Goal: Information Seeking & Learning: Find specific page/section

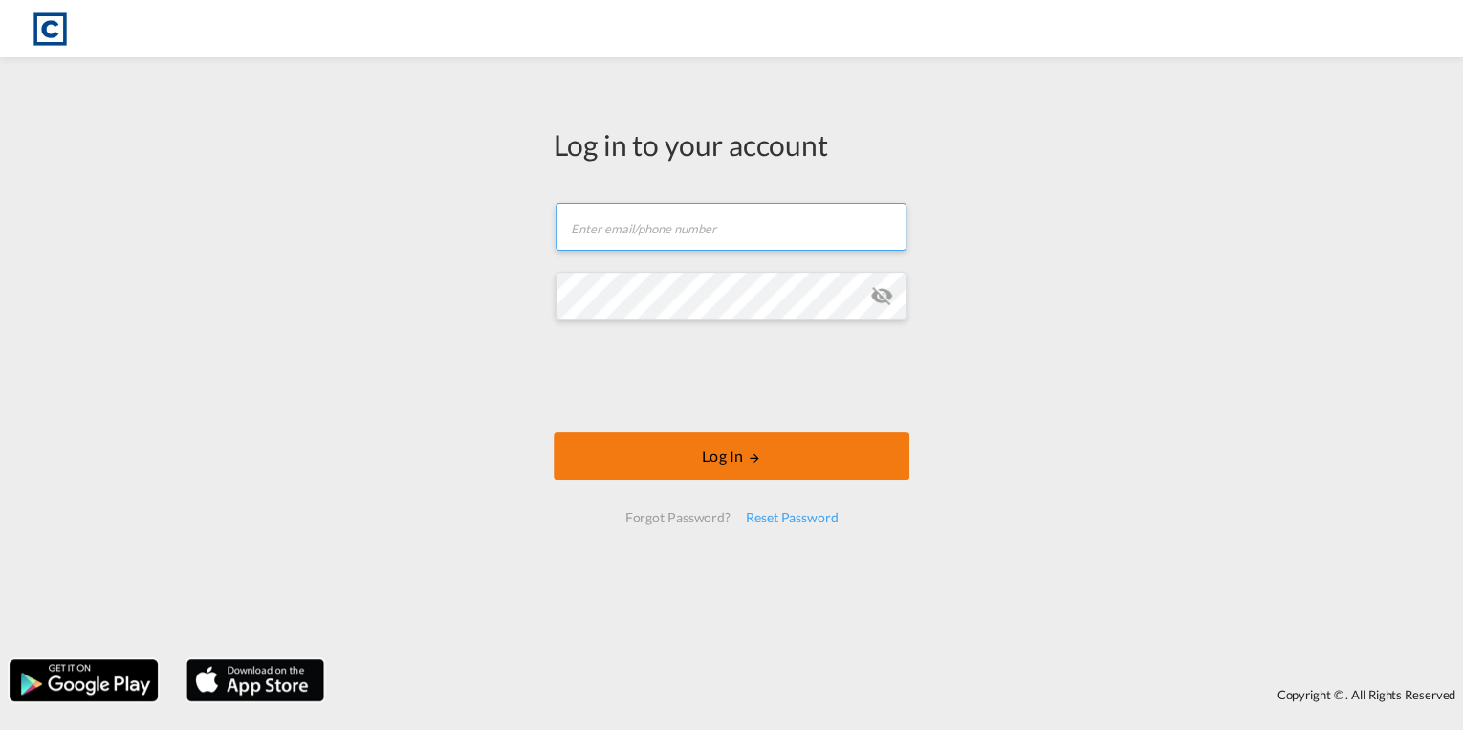
type input "[PERSON_NAME][EMAIL_ADDRESS][PERSON_NAME][DOMAIN_NAME]"
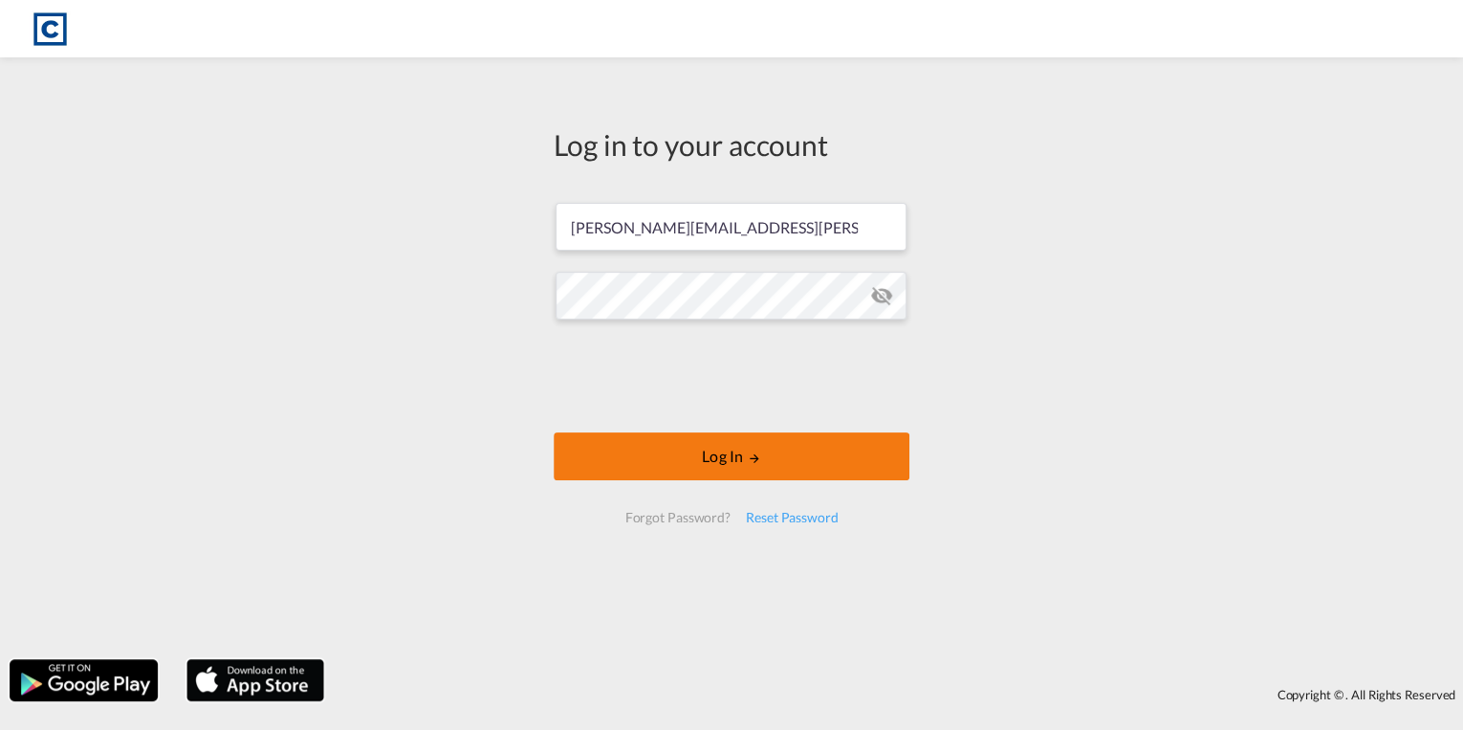
click at [720, 447] on button "Log In" at bounding box center [732, 456] width 356 height 48
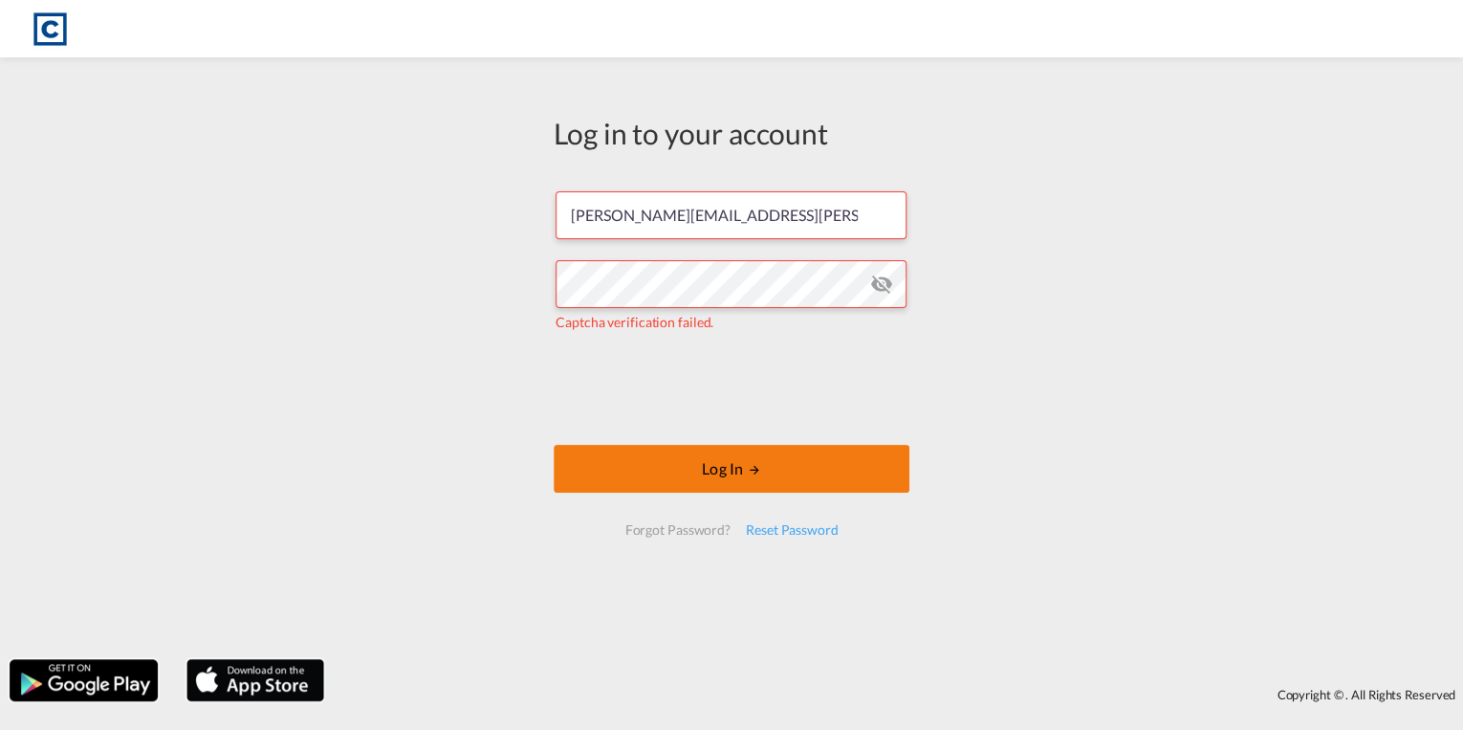
click at [722, 469] on button "Log In" at bounding box center [732, 469] width 356 height 48
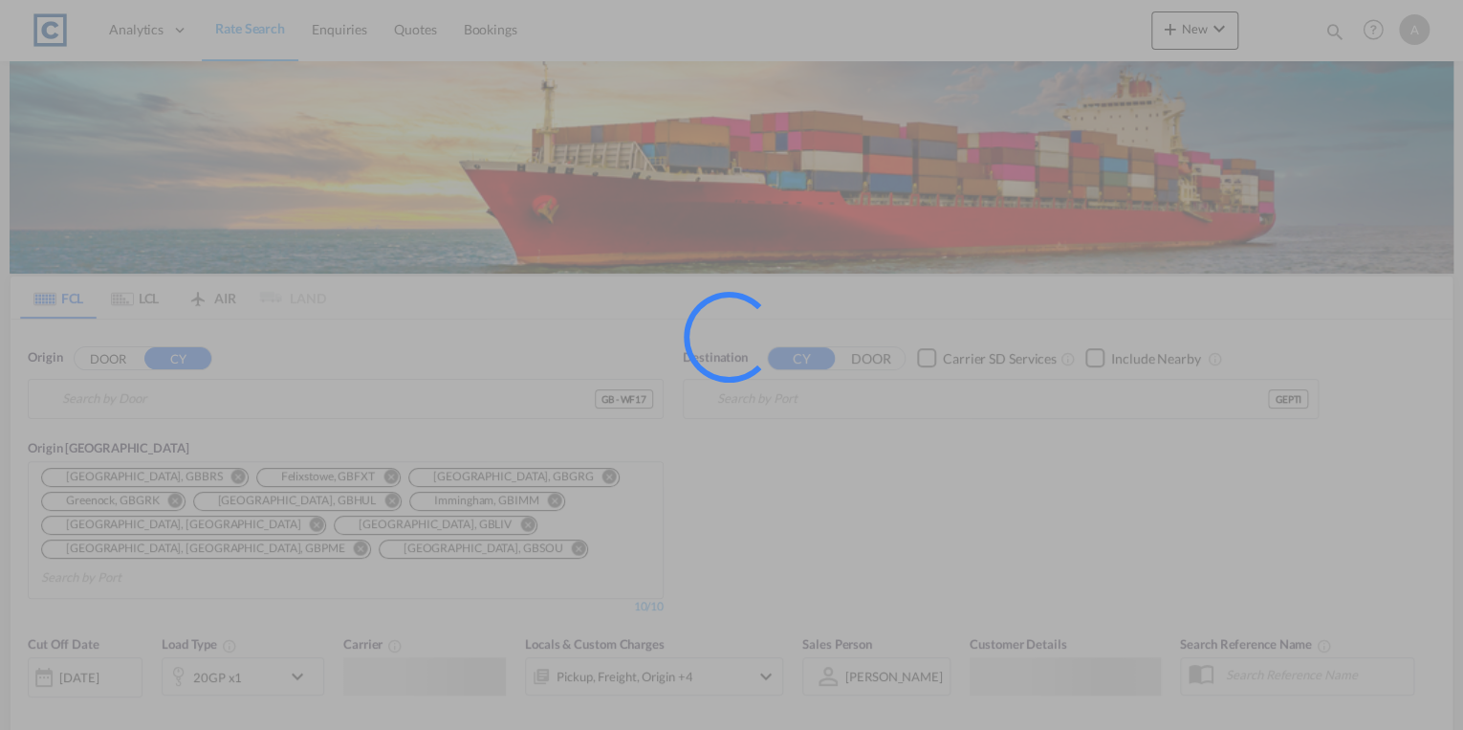
type input "GB-WF17, Kirklees"
type input "Poti, GEPTI"
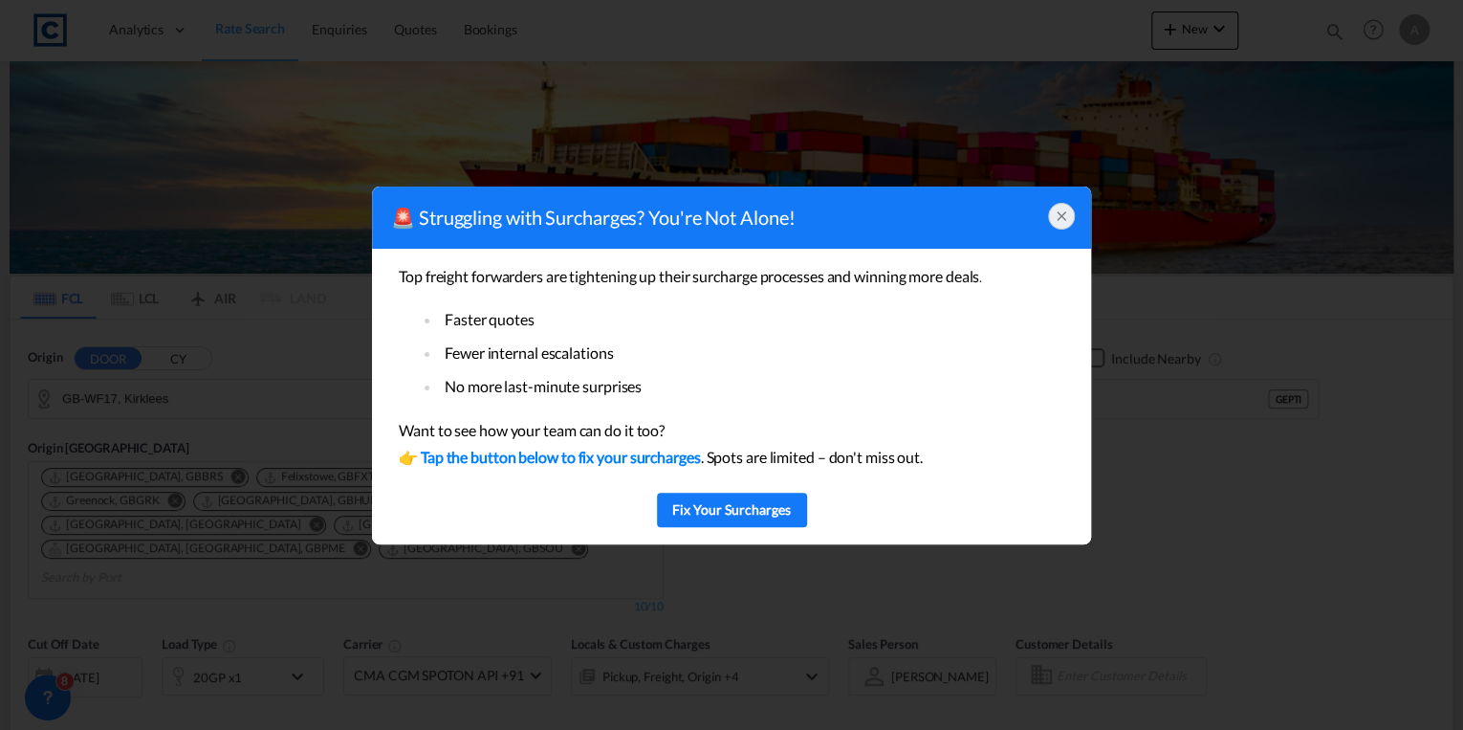
click at [1056, 219] on icon at bounding box center [1061, 216] width 15 height 15
